Goal: Information Seeking & Learning: Learn about a topic

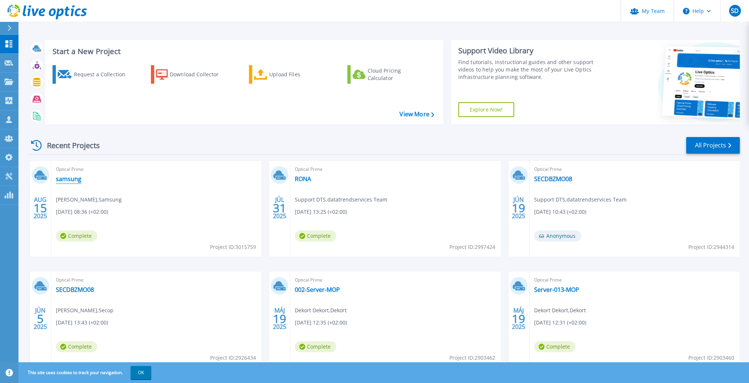
click at [74, 181] on link "samsung" at bounding box center [69, 178] width 26 height 7
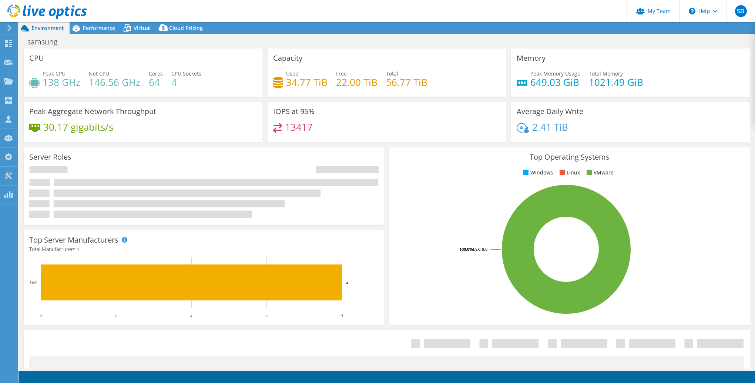
select select "EUFrankfurt"
select select "EUR"
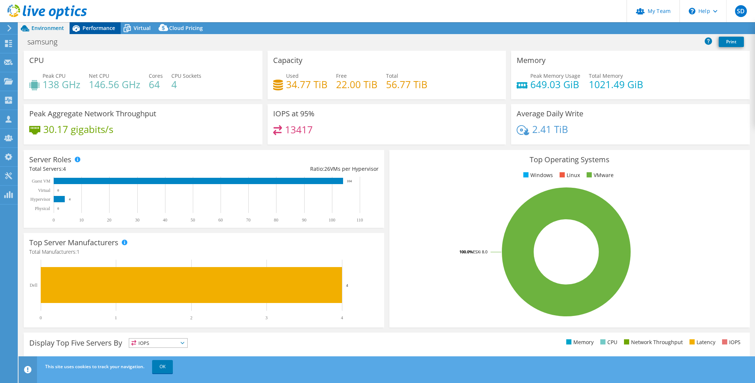
click at [88, 30] on span "Performance" at bounding box center [98, 27] width 33 height 7
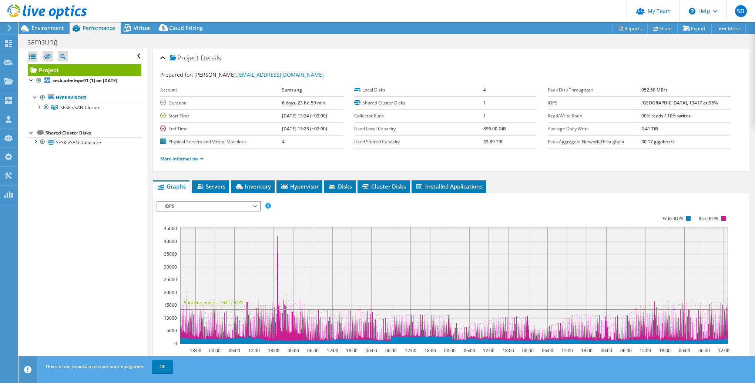
drag, startPoint x: 41, startPoint y: 26, endPoint x: 67, endPoint y: 38, distance: 28.6
click at [41, 26] on span "Environment" at bounding box center [47, 27] width 33 height 7
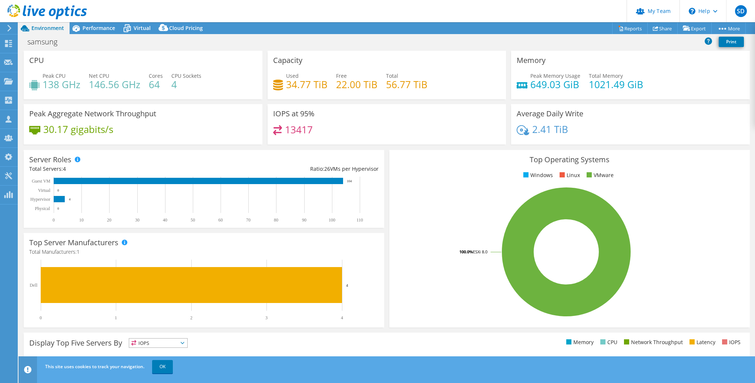
click at [84, 21] on div at bounding box center [43, 12] width 87 height 25
click at [89, 30] on span "Performance" at bounding box center [98, 27] width 33 height 7
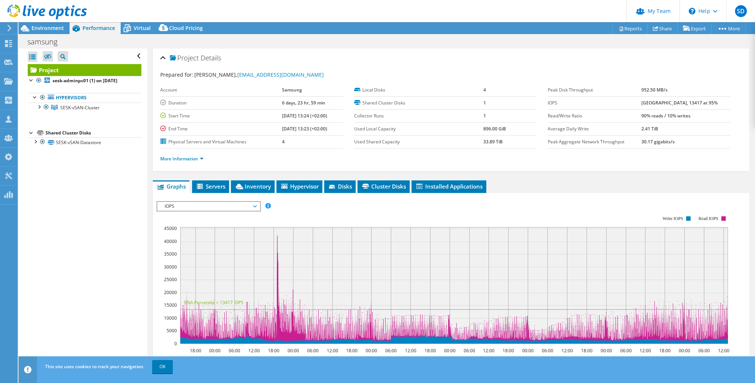
click at [193, 204] on span "IOPS" at bounding box center [208, 206] width 95 height 9
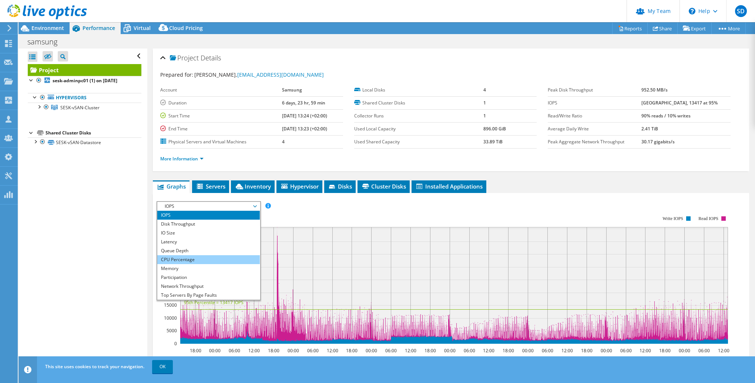
click at [177, 255] on li "CPU Percentage" at bounding box center [208, 259] width 102 height 9
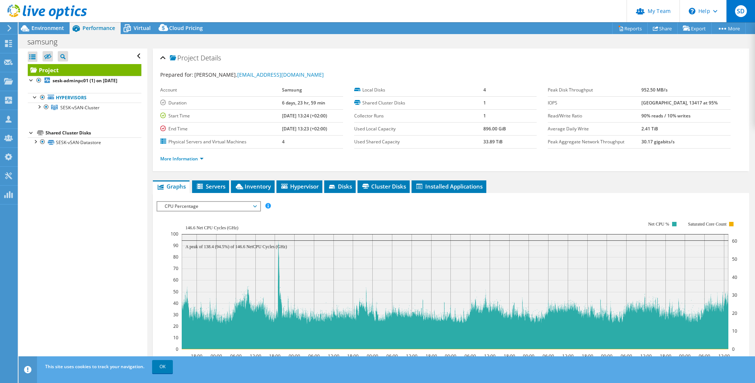
click at [738, 11] on span "SD" at bounding box center [741, 11] width 12 height 12
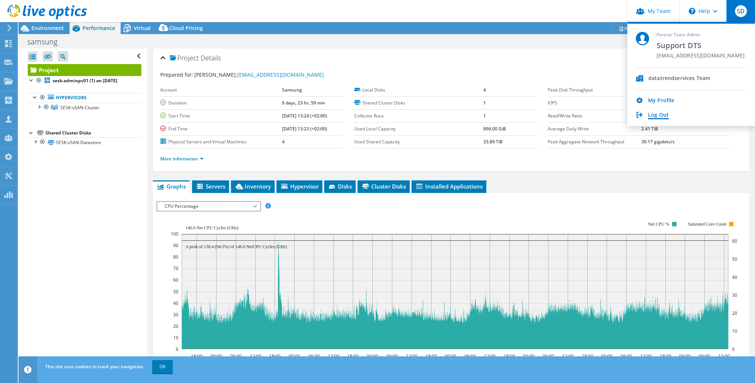
click at [659, 115] on link "Log Out" at bounding box center [658, 115] width 21 height 7
